Goal: Navigation & Orientation: Find specific page/section

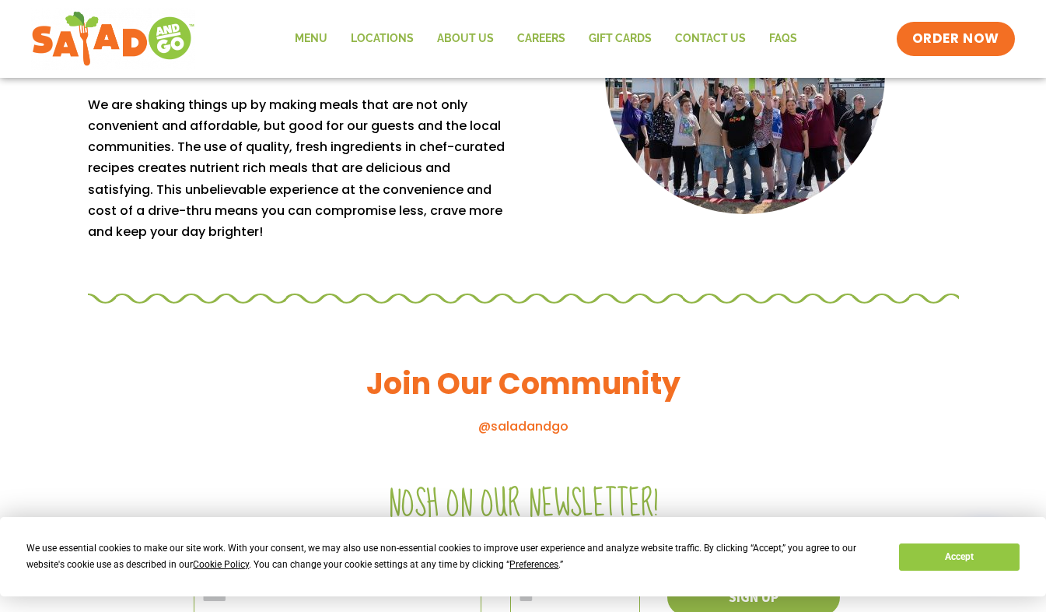
scroll to position [1441, 0]
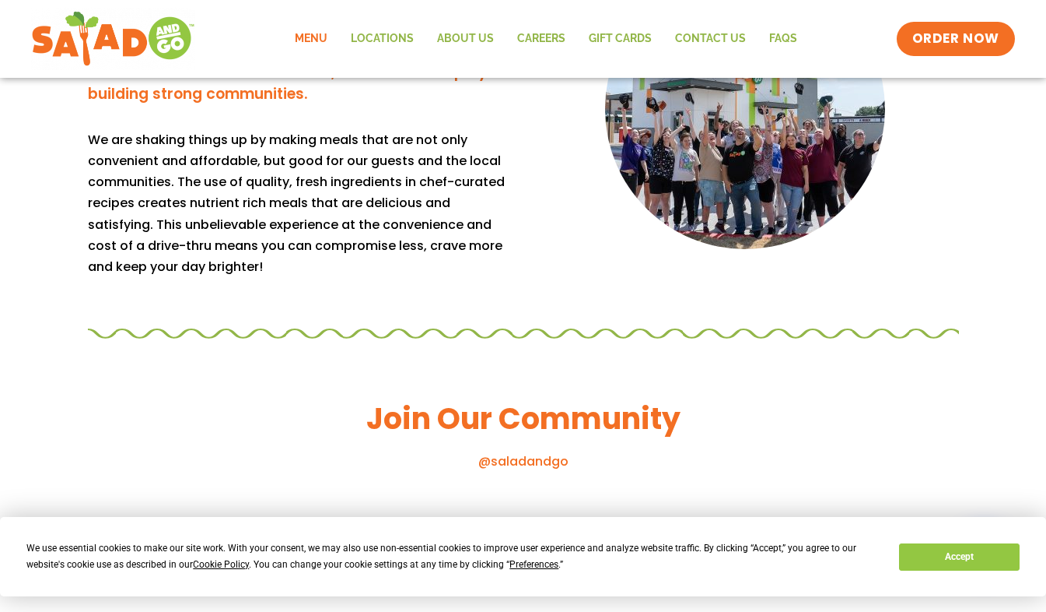
click at [317, 49] on link "Menu" at bounding box center [311, 39] width 56 height 36
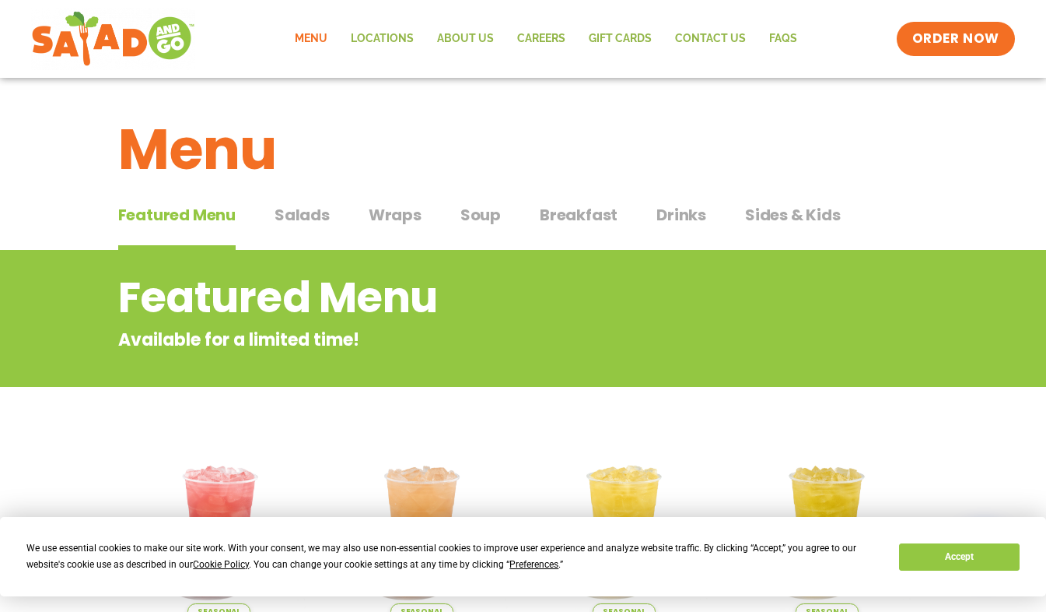
click at [478, 211] on span "Soup" at bounding box center [481, 214] width 40 height 23
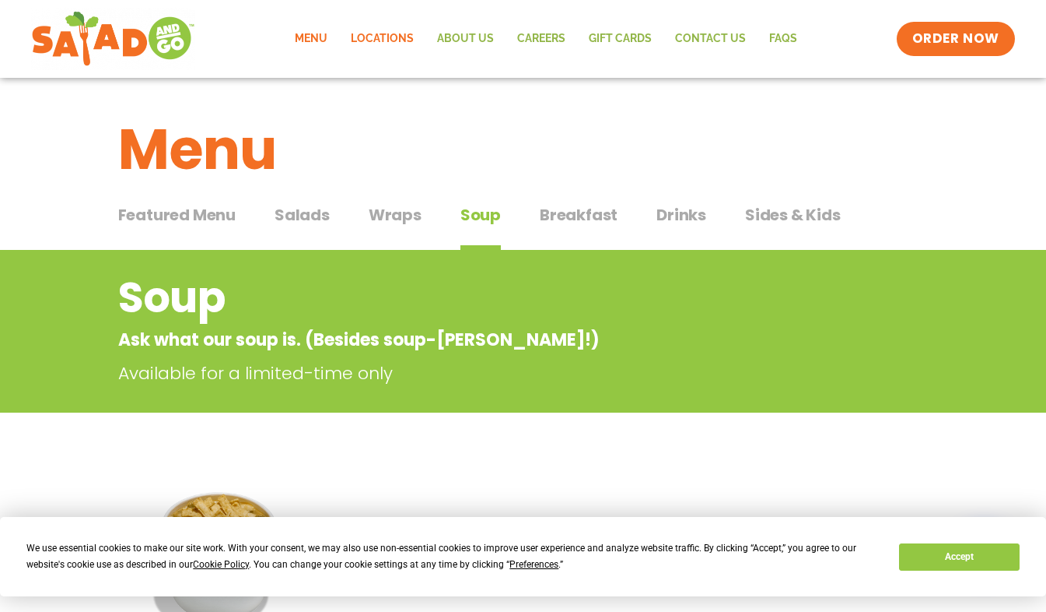
click at [396, 35] on link "Locations" at bounding box center [382, 39] width 86 height 36
